Goal: Task Accomplishment & Management: Complete application form

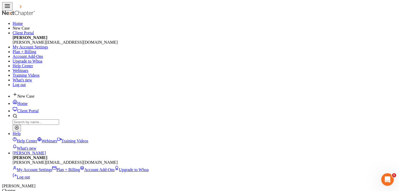
click at [59, 120] on input "search" at bounding box center [36, 123] width 46 height 6
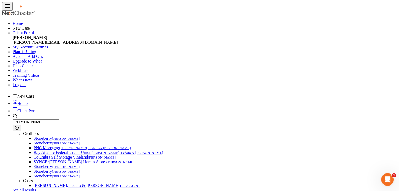
type input "[PERSON_NAME]"
click at [205, 92] on ul "New Case Home Client Portal [PERSON_NAME] - No Result - Creditors Stoneberry [P…" at bounding box center [199, 169] width 395 height 154
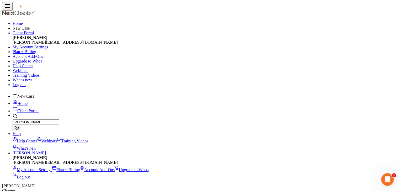
click at [28, 101] on link "Home" at bounding box center [20, 103] width 15 height 4
click at [59, 120] on input "search" at bounding box center [36, 123] width 46 height 6
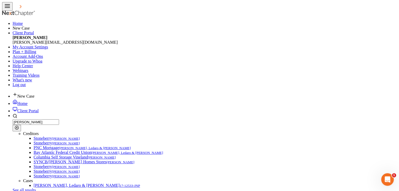
type input "[PERSON_NAME]"
click at [256, 92] on ul "New Case Home Client Portal [PERSON_NAME] - No Result - Creditors Stoneberry [P…" at bounding box center [199, 169] width 395 height 154
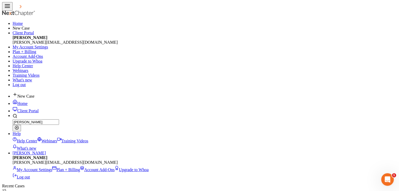
type input "[PERSON_NAME]"
click at [34, 94] on span "New Case" at bounding box center [25, 96] width 17 height 4
type input "Ariana"
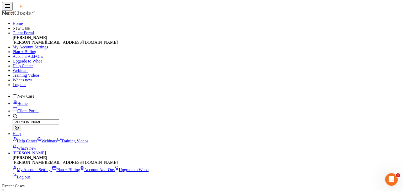
type input "[PERSON_NAME]"
select select "51"
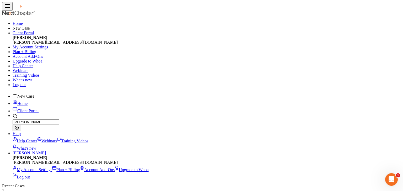
select select "0"
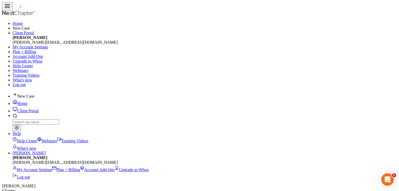
select select "1"
select select "0"
select select "51"
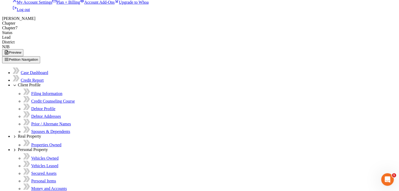
scroll to position [169, 0]
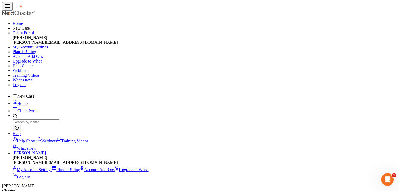
radio input "true"
type input "[DATE]"
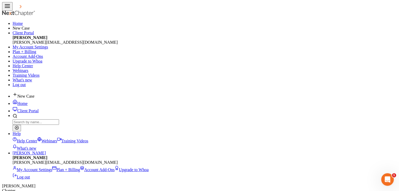
select select "0"
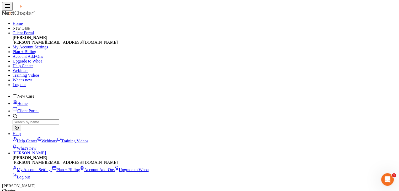
type input "J"
type input "[DATE]"
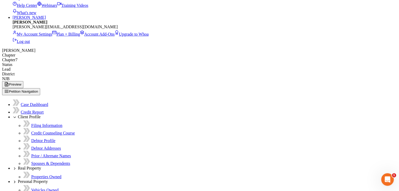
scroll to position [144, 0]
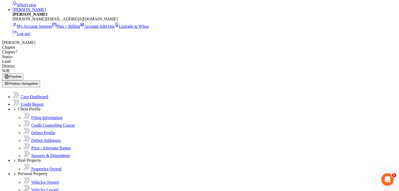
type input "0754"
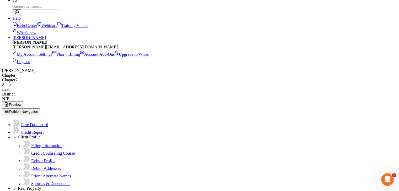
select select "0"
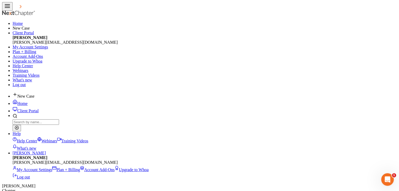
type input "[STREET_ADDRESS][PERSON_NAME]"
type input "Bridgeton"
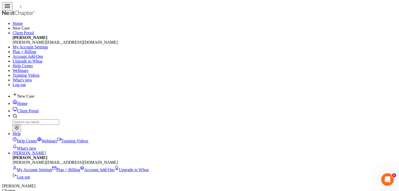
select select "33"
type input "08302-7223"
select select "5"
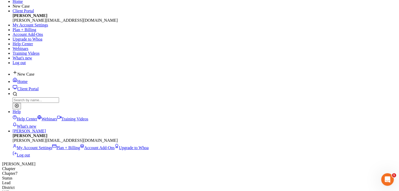
scroll to position [52, 0]
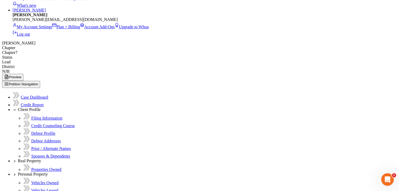
scroll to position [144, 0]
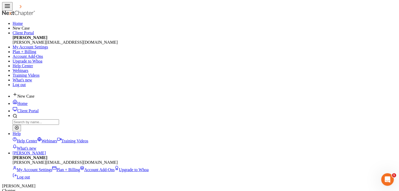
type input "Daughter"
type input "10"
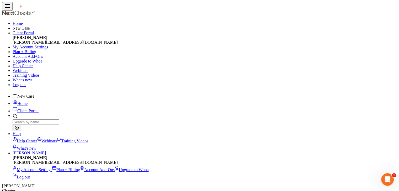
radio input "true"
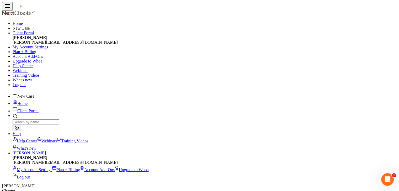
type input "Son"
type input "3"
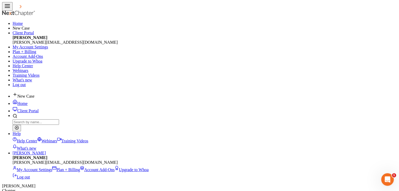
radio input "true"
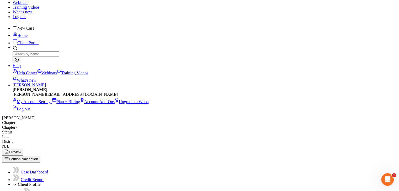
scroll to position [79, 0]
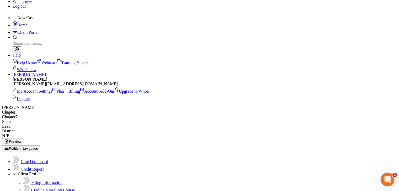
click at [388, 179] on icon "Open Intercom Messenger" at bounding box center [386, 179] width 9 height 9
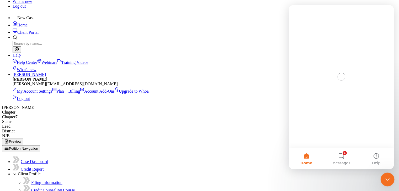
scroll to position [0, 0]
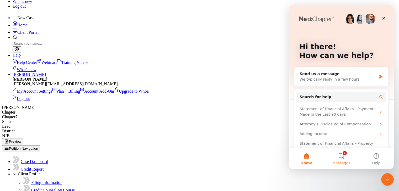
click at [345, 152] on button "1 Messages" at bounding box center [341, 158] width 35 height 21
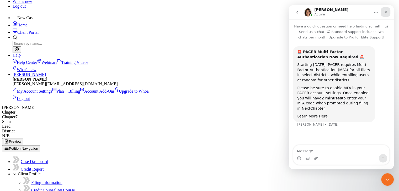
click at [389, 11] on div "Close" at bounding box center [385, 11] width 9 height 9
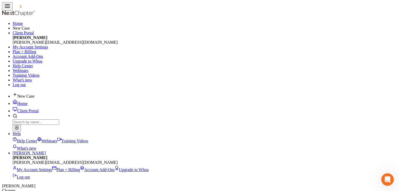
type input "151-96-0754"
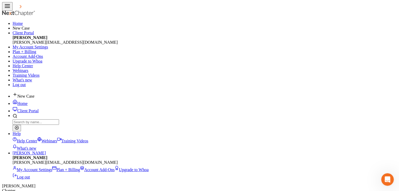
checkbox input "true"
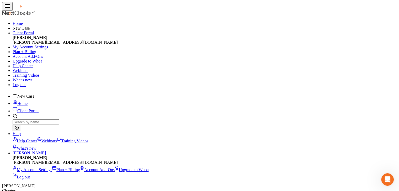
checkbox input "true"
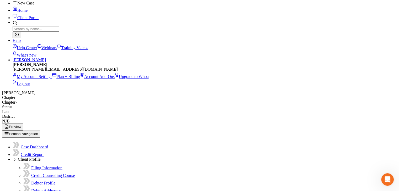
scroll to position [153, 0]
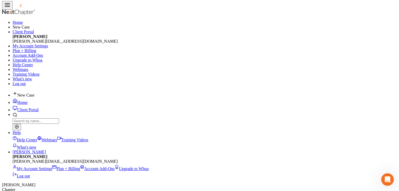
scroll to position [0, 0]
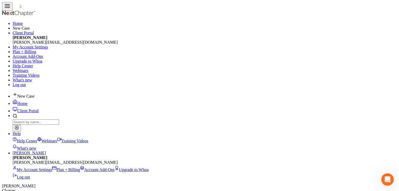
checkbox input "true"
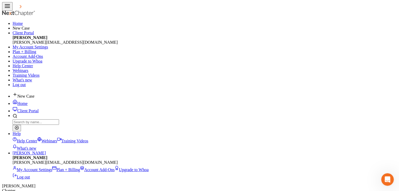
checkbox input "true"
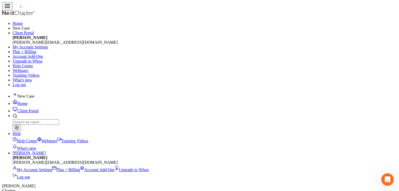
select select "0"
drag, startPoint x: 83, startPoint y: 35, endPoint x: 59, endPoint y: 33, distance: 24.0
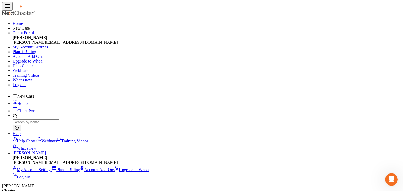
type input "Comenity Capital Bank/Overstock"
type input "PO Box 183043"
type input "Columbus"
select select "36"
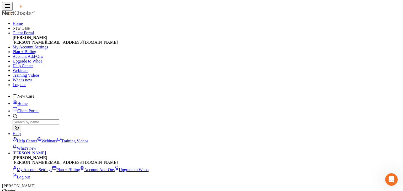
type input "43218-3043"
drag, startPoint x: 120, startPoint y: 34, endPoint x: 103, endPoint y: 39, distance: 17.3
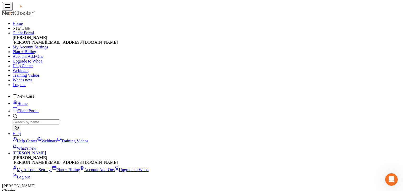
scroll to position [131, 0]
type input "Comenity Capital Bank/My Place Rewards"
type input "PO Box 182120"
type input "Colombus"
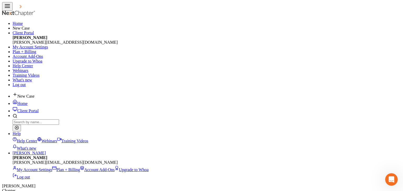
type input "43218-3003"
drag, startPoint x: 103, startPoint y: 35, endPoint x: 125, endPoint y: 34, distance: 21.8
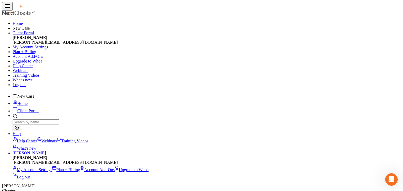
type input "Comenity Capital Bank/Sephora"
checkbox input "true"
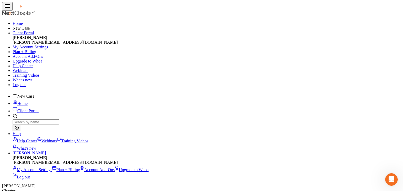
type input "2269"
checkbox input "true"
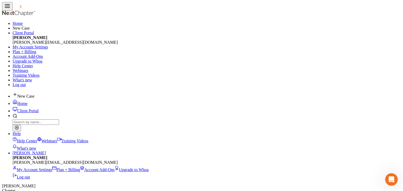
type input "700"
select select "2"
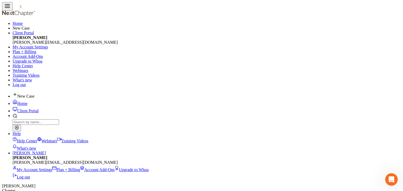
checkbox input "false"
type input "700.00"
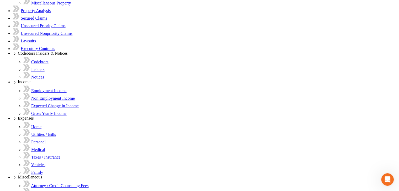
scroll to position [394, 0]
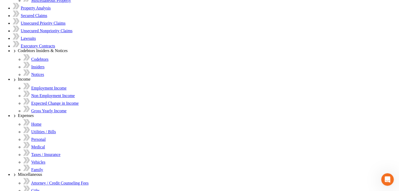
select select "39"
select select "0"
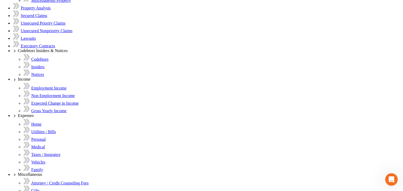
select select "10"
checkbox input "true"
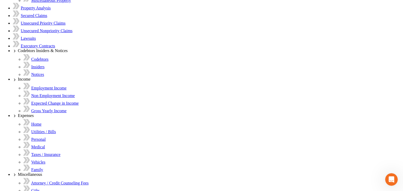
type input "0"
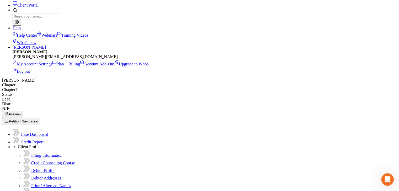
scroll to position [1, 0]
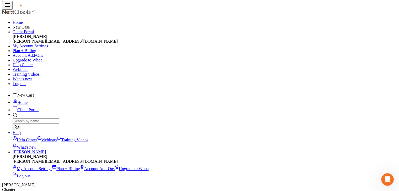
select select "4"
select select "0"
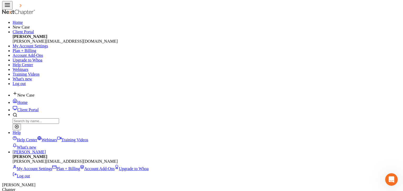
checkbox input "true"
select select "10"
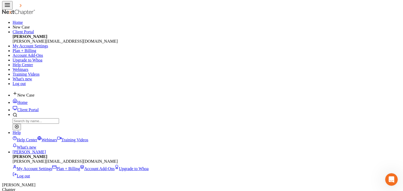
type input "0"
select select "4"
select select "0"
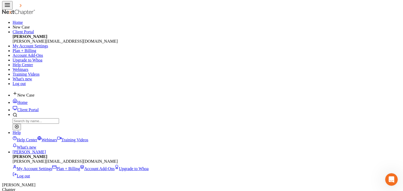
checkbox input "true"
select select "10"
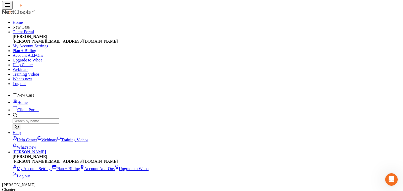
type input "0"
select select "4"
select select "0"
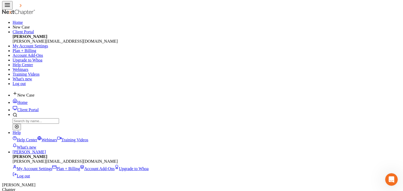
checkbox input "true"
select select "10"
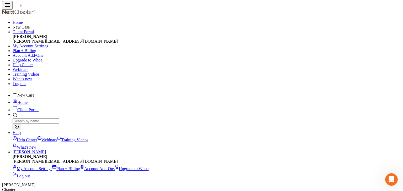
type input "0"
select select "4"
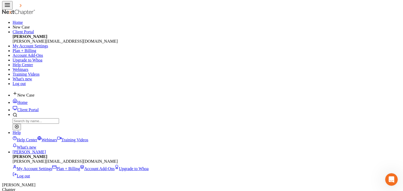
select select "0"
checkbox input "true"
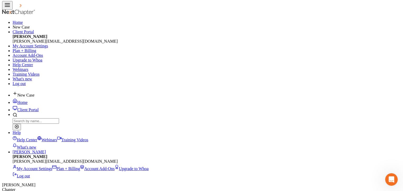
select select "10"
type input "0"
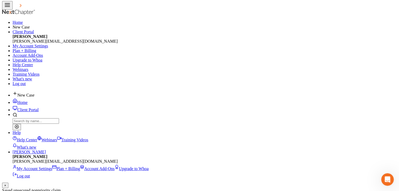
select select "4"
select select "0"
checkbox input "true"
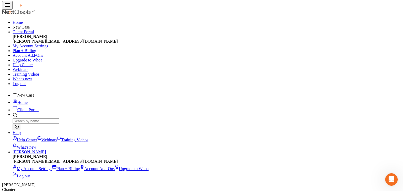
select select "10"
type input "0"
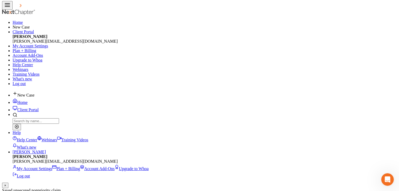
select select "4"
select select "0"
drag, startPoint x: 135, startPoint y: 92, endPoint x: 169, endPoint y: 88, distance: 34.5
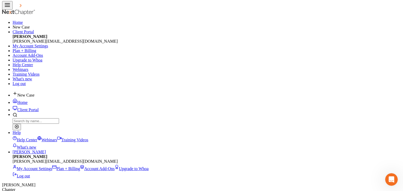
checkbox input "true"
select select "10"
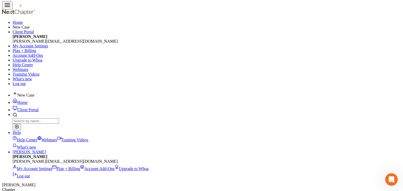
type input "0"
select select "4"
select select "0"
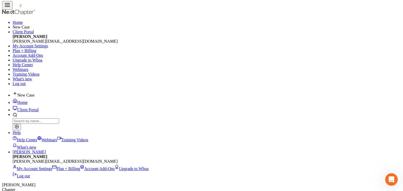
checkbox input "true"
select select "10"
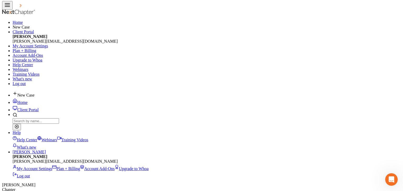
type input "0"
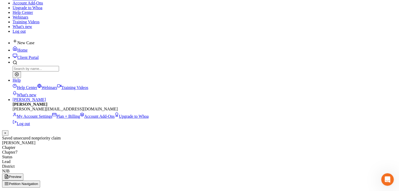
scroll to position [53, 0]
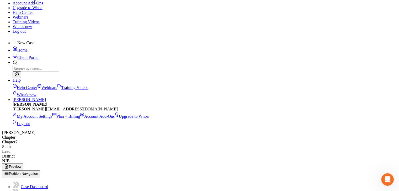
select select "4"
select select "0"
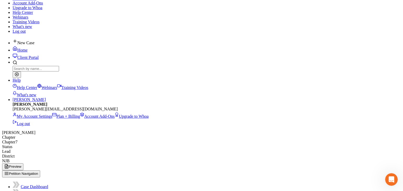
checkbox input "true"
select select "10"
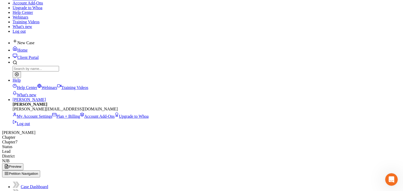
type input "0"
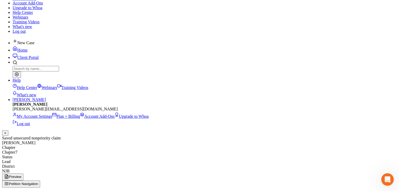
select select "4"
select select "0"
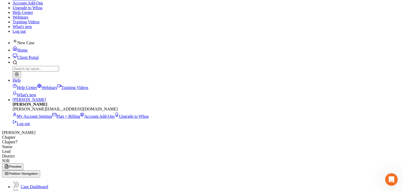
checkbox input "true"
select select "10"
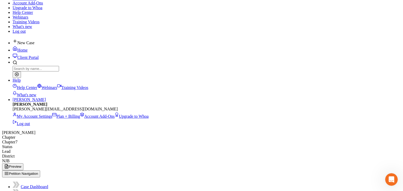
type input "0"
select select "4"
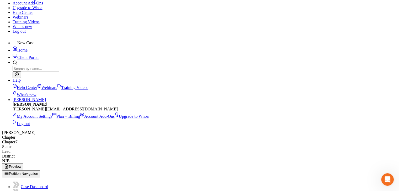
select select "10"
select select "0"
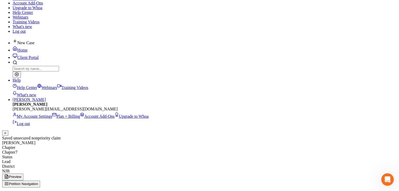
select select "4"
select select "0"
drag, startPoint x: 134, startPoint y: 92, endPoint x: 136, endPoint y: 90, distance: 3.0
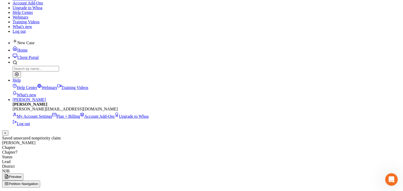
checkbox input "true"
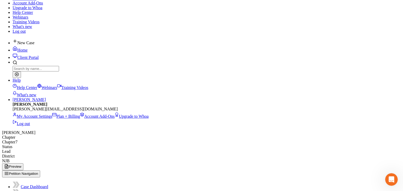
select select "10"
type input "0"
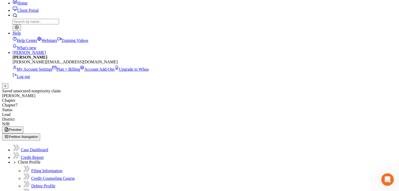
scroll to position [106, 0]
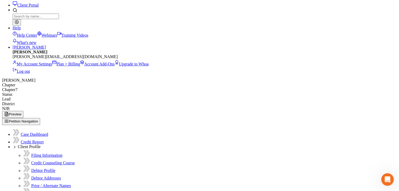
select select "4"
select select "0"
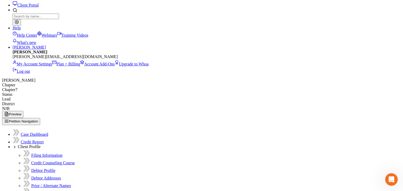
checkbox input "true"
select select "10"
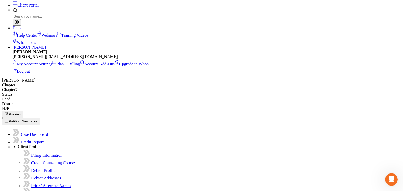
type input "0"
select select "4"
select select "10"
select select "0"
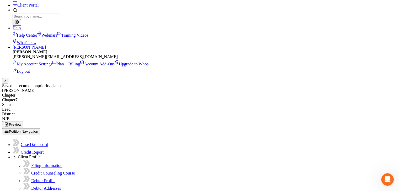
select select "4"
select select "0"
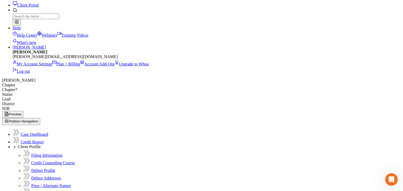
checkbox input "true"
select select "10"
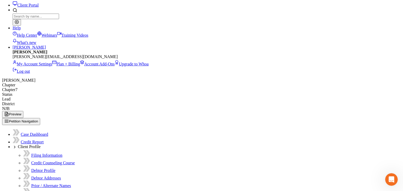
type input "0"
select select "4"
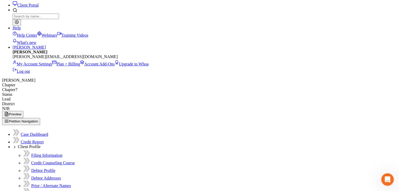
select select "0"
checkbox input "true"
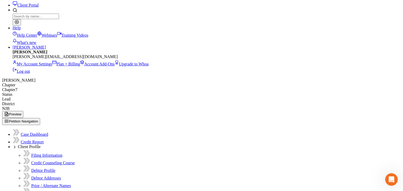
select select "10"
type input "0"
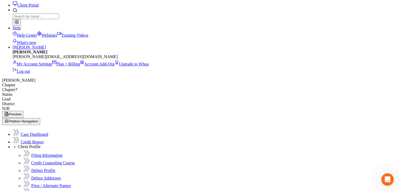
select select "4"
select select "0"
select select "10"
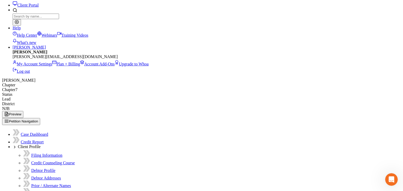
checkbox input "true"
type input "0"
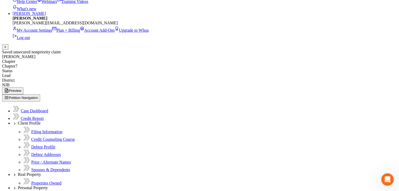
scroll to position [158, 0]
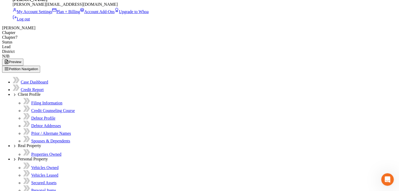
select select "4"
select select "0"
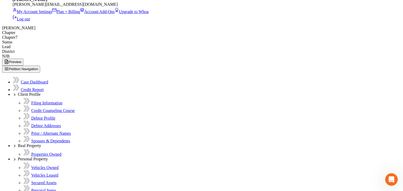
checkbox input "true"
select select "10"
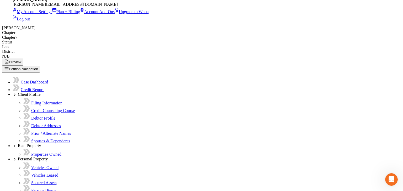
type input "0"
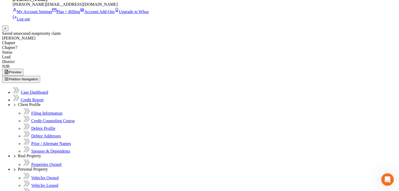
select select "4"
select select "0"
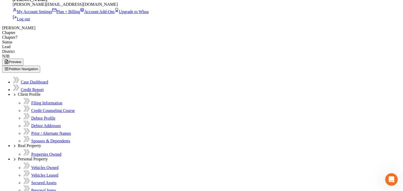
checkbox input "true"
select select "10"
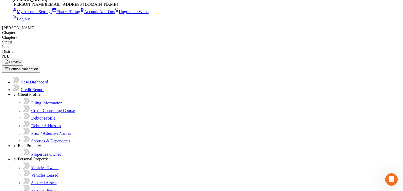
type input "0"
select select "4"
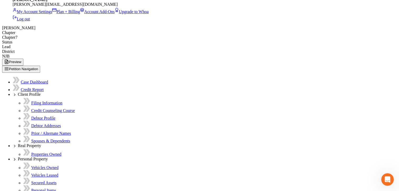
select select "10"
select select "0"
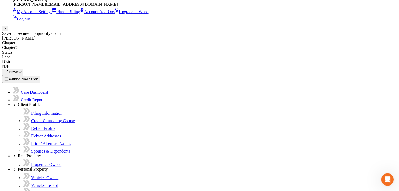
select select "4"
select select "0"
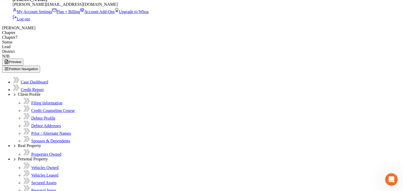
drag, startPoint x: 136, startPoint y: 93, endPoint x: 159, endPoint y: 89, distance: 22.9
checkbox input "true"
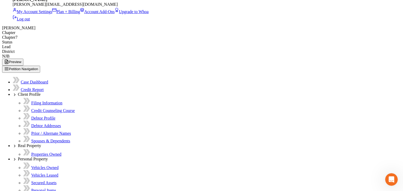
select select "10"
type input "0"
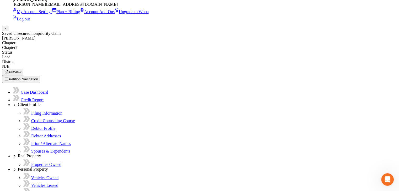
select select "4"
select select "0"
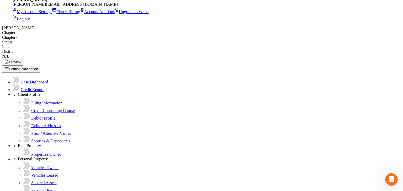
checkbox input "true"
select select "10"
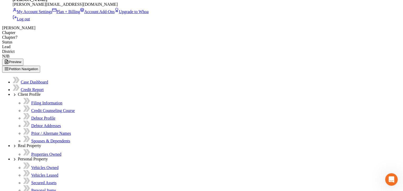
type input "0"
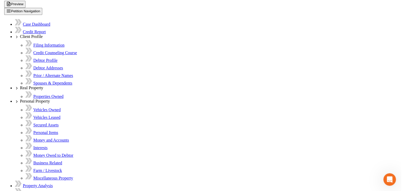
scroll to position [237, 0]
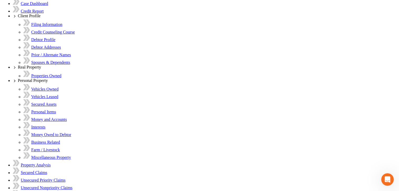
select select "39"
select select "2"
select select "0"
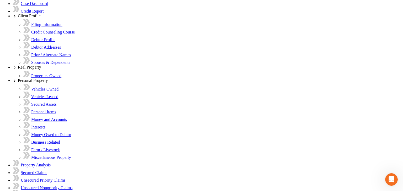
checkbox input "true"
type input "0"
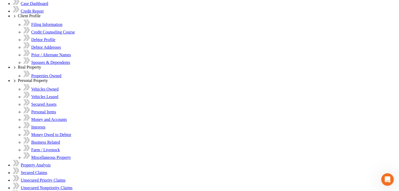
select select "28"
select select "2"
select select "0"
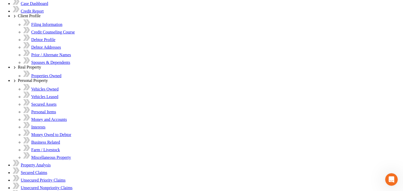
checkbox input "true"
type input "Bank of America"
type input "P. O. Box 672050"
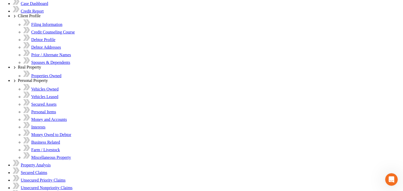
type input "[GEOGRAPHIC_DATA]"
select select "45"
type input "75267-2050"
type input "0"
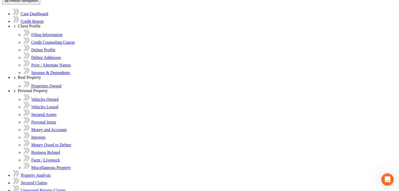
select select "14"
select select "2"
select select "0"
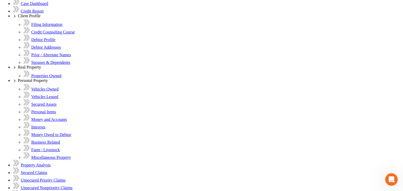
checkbox input "true"
type input "0"
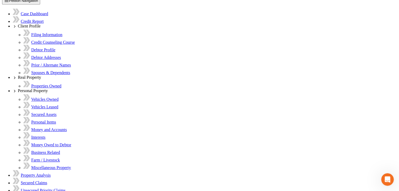
select select "45"
select select "2"
select select "0"
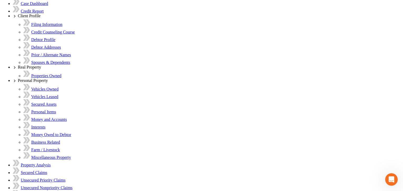
select select "14"
select select "2"
select select "0"
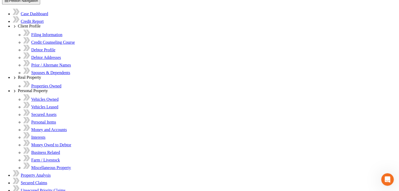
select select "46"
select select "0"
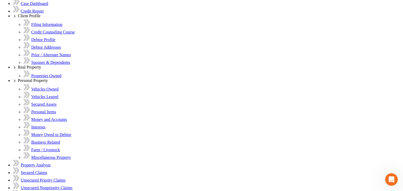
checkbox input "true"
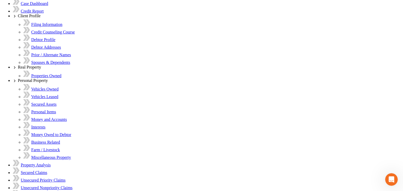
select select "1"
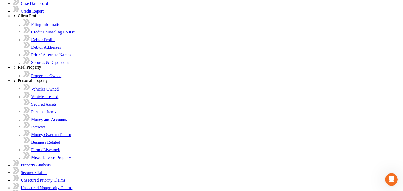
scroll to position [26, 0]
type input "Synchrony Bank"
type input "P O Box 965010"
type input "Orlando"
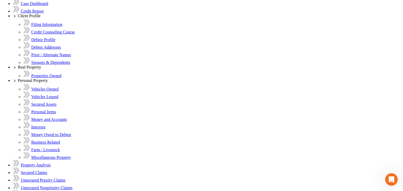
select select "9"
type input "32896-5010"
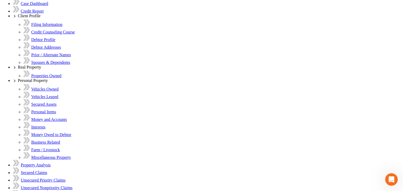
type input "4048"
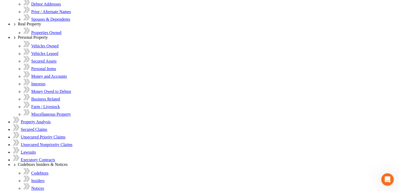
scroll to position [289, 0]
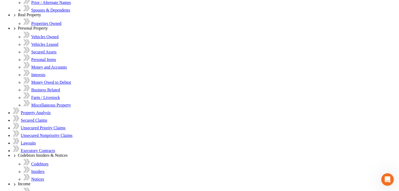
select select "46"
select select "2"
select select "0"
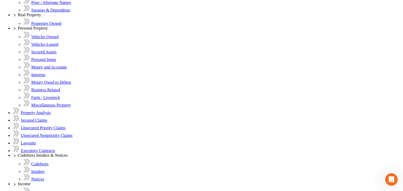
type input "Discover Bank"
type input "P.O. Box 30939"
drag, startPoint x: 133, startPoint y: 92, endPoint x: 160, endPoint y: 86, distance: 27.9
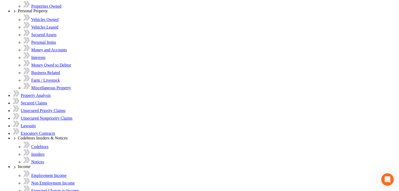
scroll to position [316, 0]
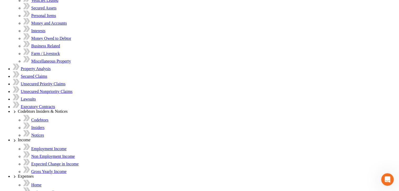
scroll to position [368, 0]
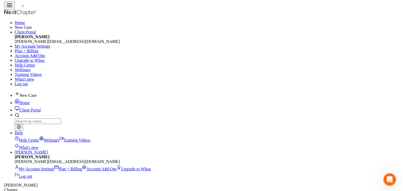
scroll to position [0, 0]
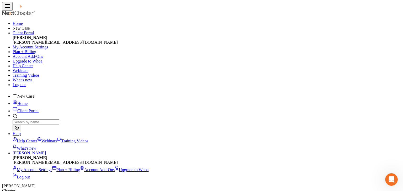
scroll to position [52, 0]
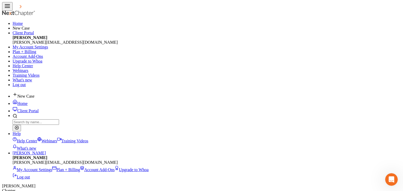
scroll to position [90, 0]
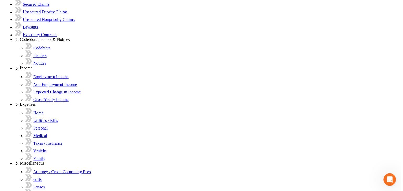
scroll to position [409, 0]
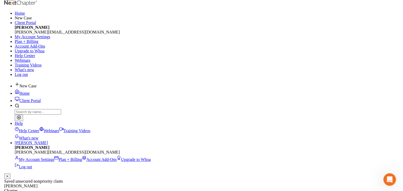
scroll to position [0, 0]
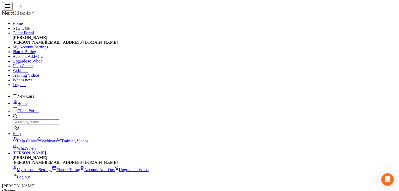
drag, startPoint x: 121, startPoint y: 125, endPoint x: 59, endPoint y: 123, distance: 61.4
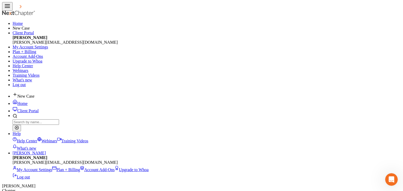
drag, startPoint x: 100, startPoint y: 153, endPoint x: 77, endPoint y: 154, distance: 22.3
drag, startPoint x: 141, startPoint y: 170, endPoint x: 122, endPoint y: 167, distance: 19.0
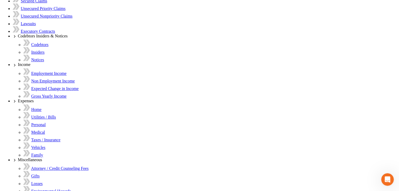
scroll to position [412, 0]
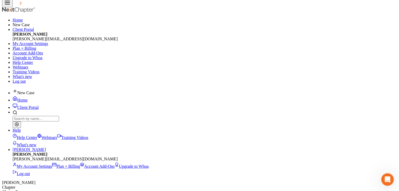
scroll to position [0, 0]
